Goal: Find specific page/section: Find specific page/section

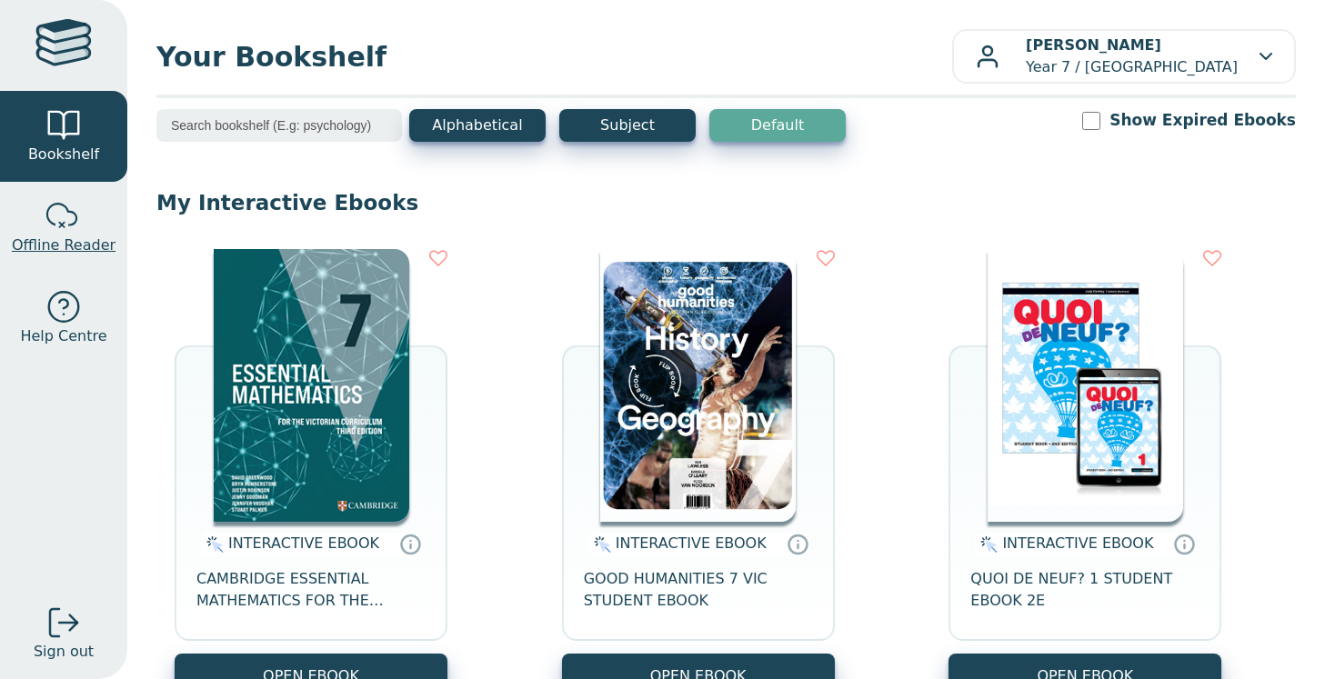
click at [75, 201] on div at bounding box center [63, 216] width 36 height 36
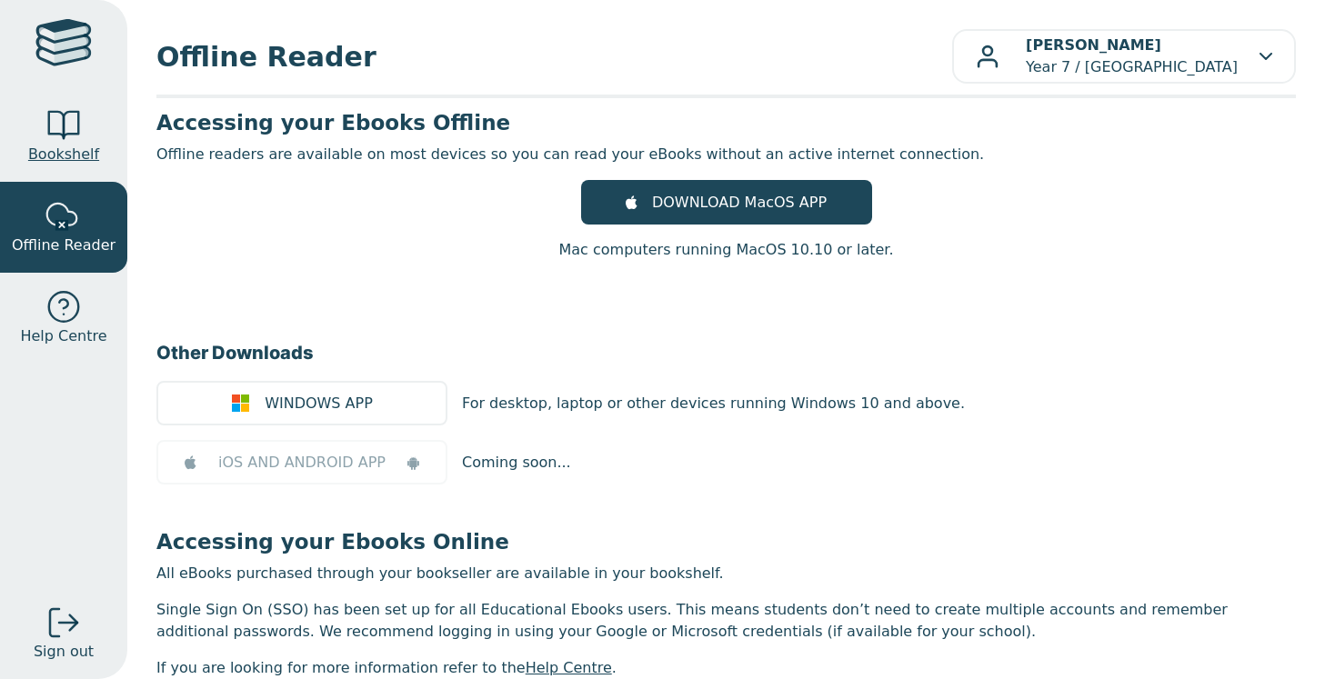
click at [75, 156] on span "Bookshelf" at bounding box center [63, 155] width 71 height 22
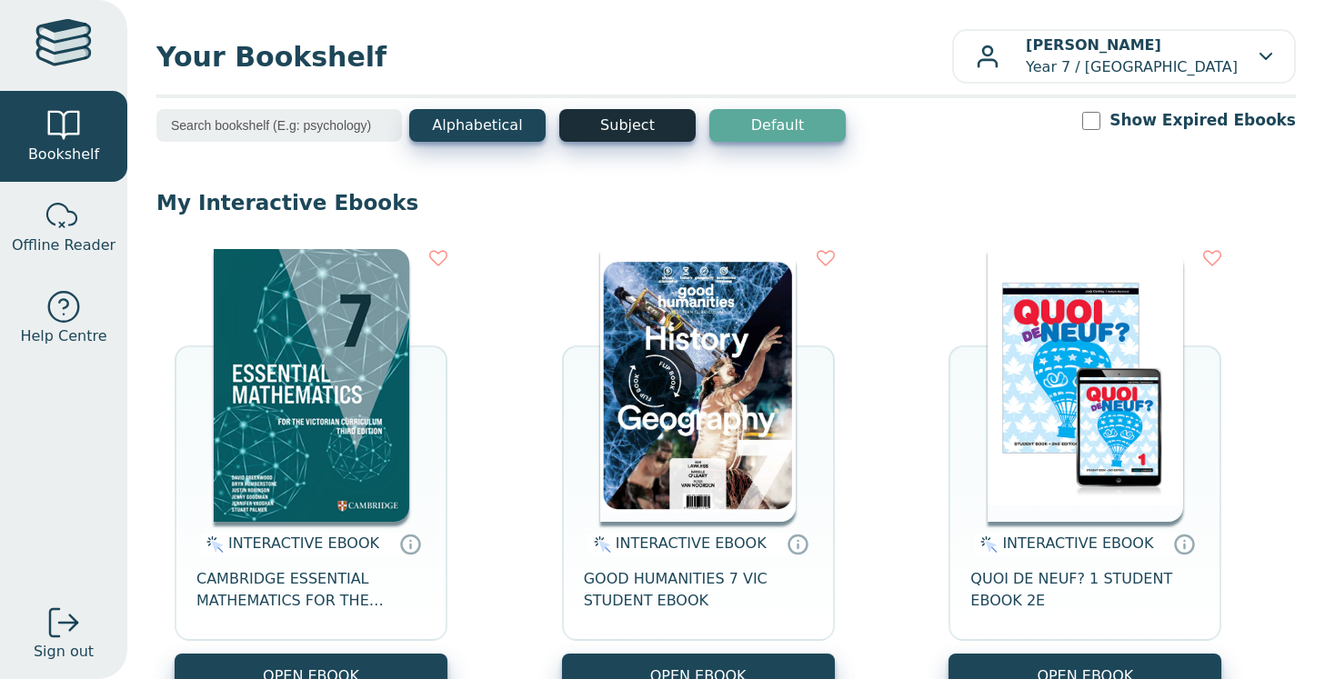
click at [626, 130] on button "Subject" at bounding box center [627, 125] width 136 height 33
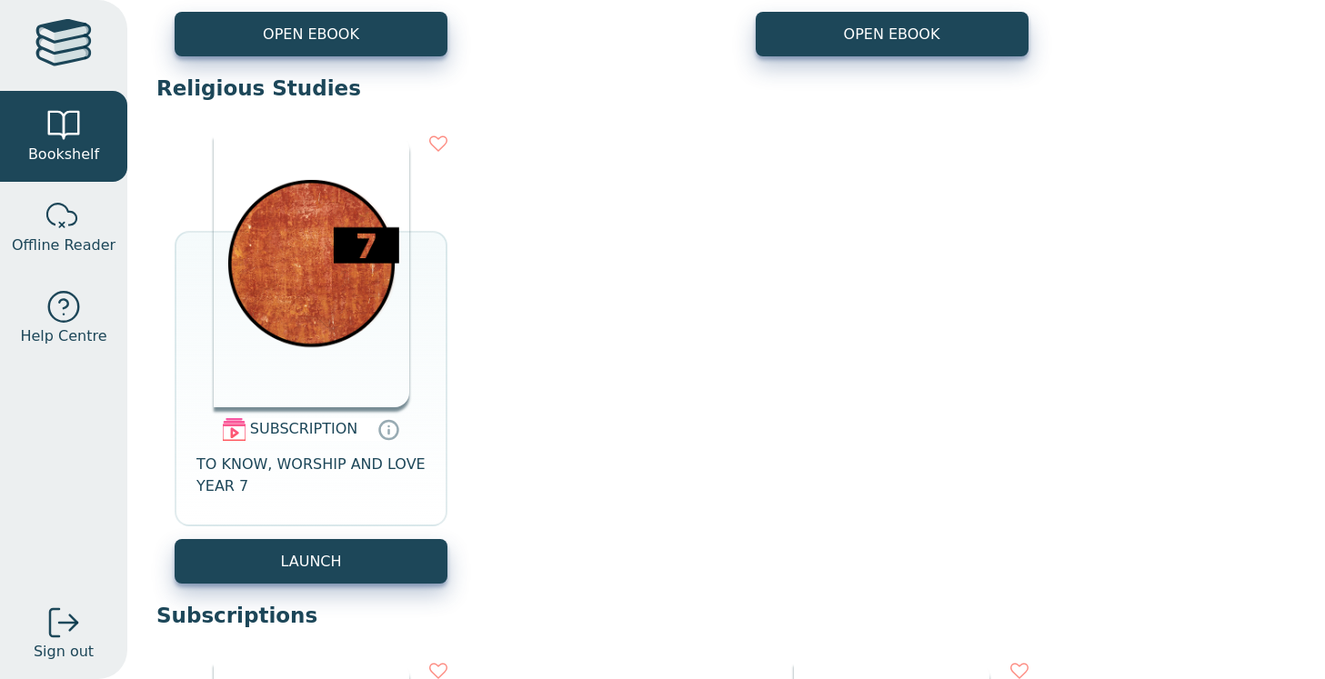
scroll to position [2230, 0]
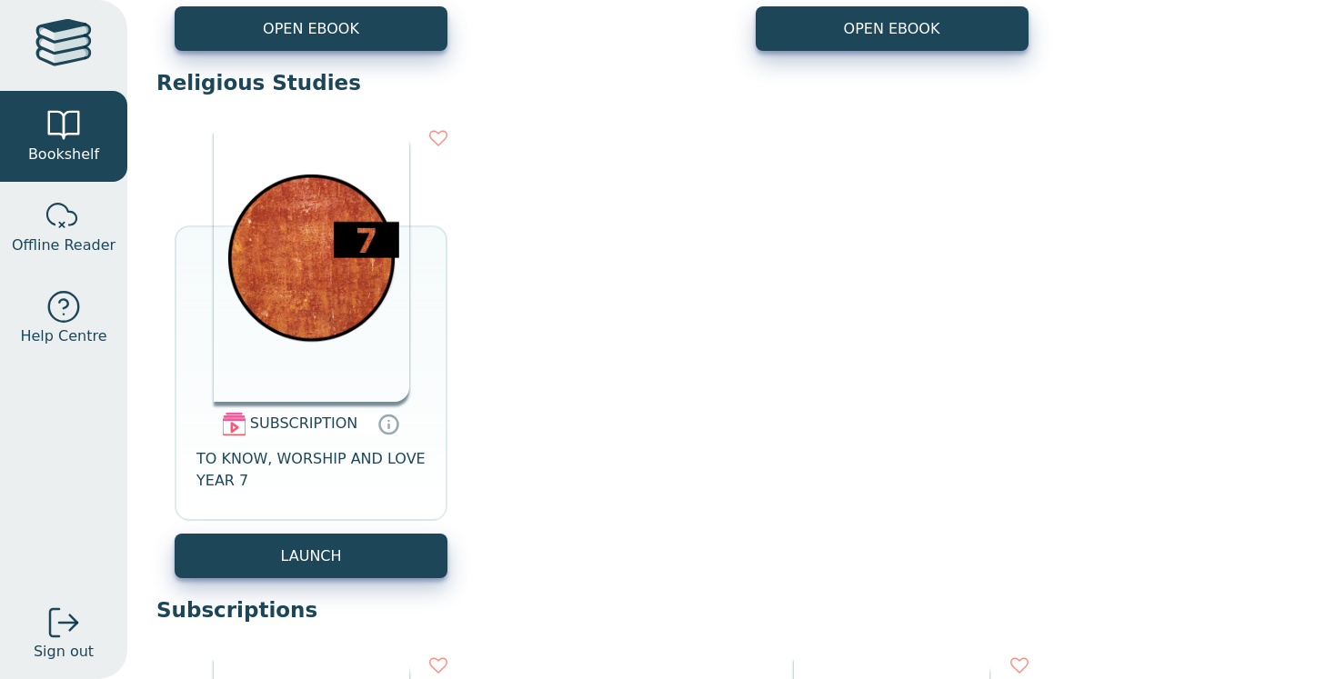
click at [319, 300] on img at bounding box center [312, 265] width 196 height 273
